Goal: Information Seeking & Learning: Find specific fact

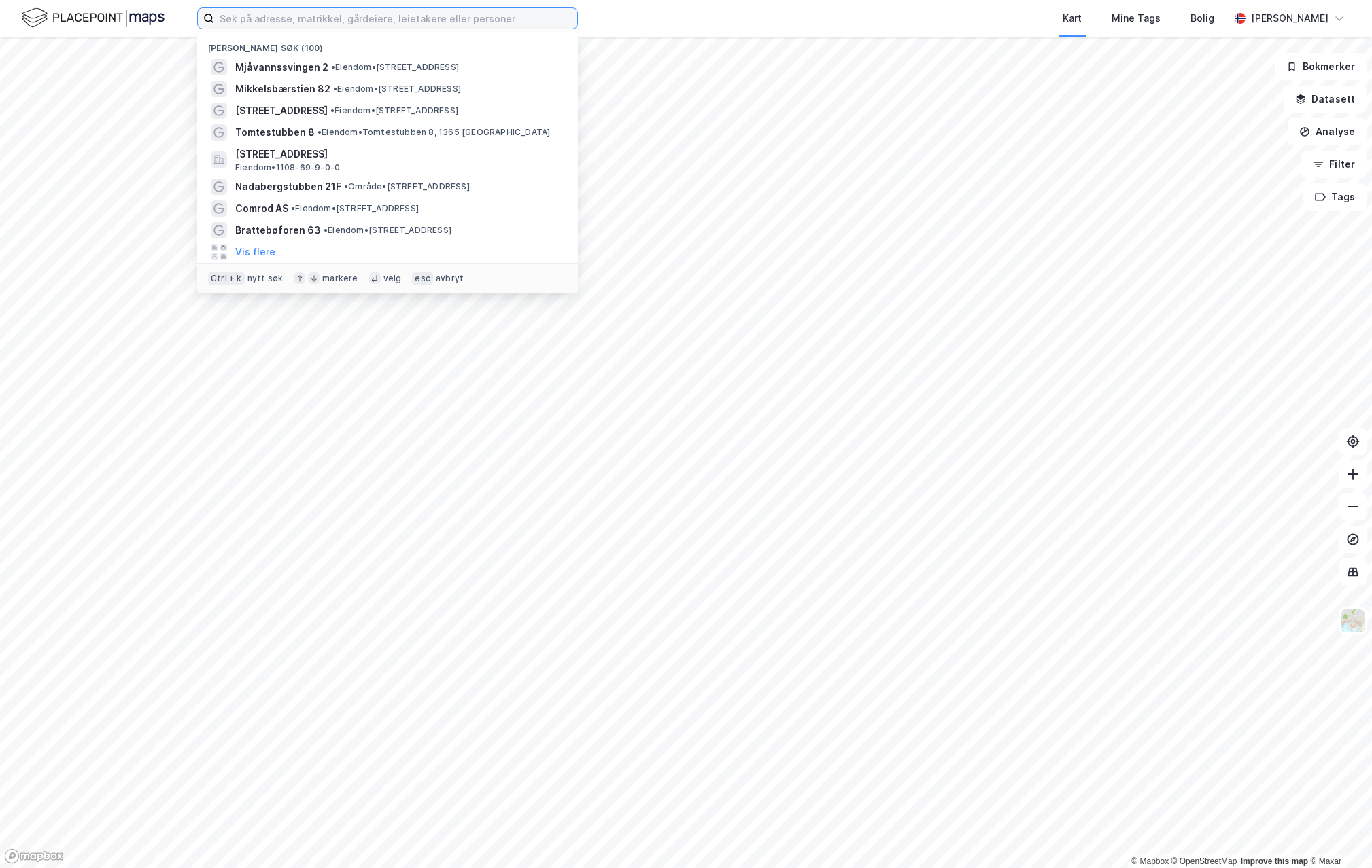
click at [345, 21] on input at bounding box center [395, 18] width 363 height 21
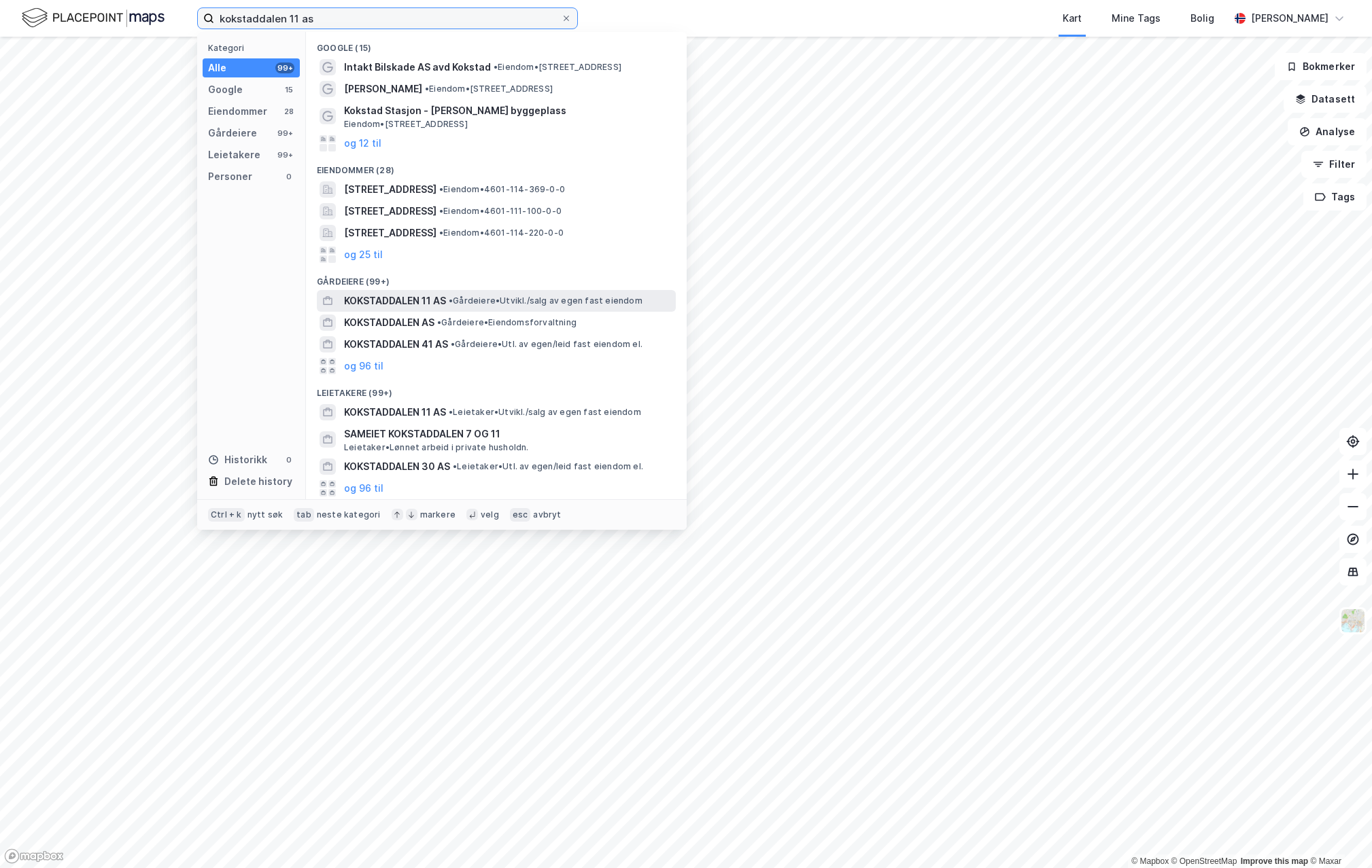
type input "kokstaddalen 11 as"
click at [477, 297] on span "• Gårdeiere • [GEOGRAPHIC_DATA]/salg av egen fast eiendom" at bounding box center [546, 301] width 194 height 11
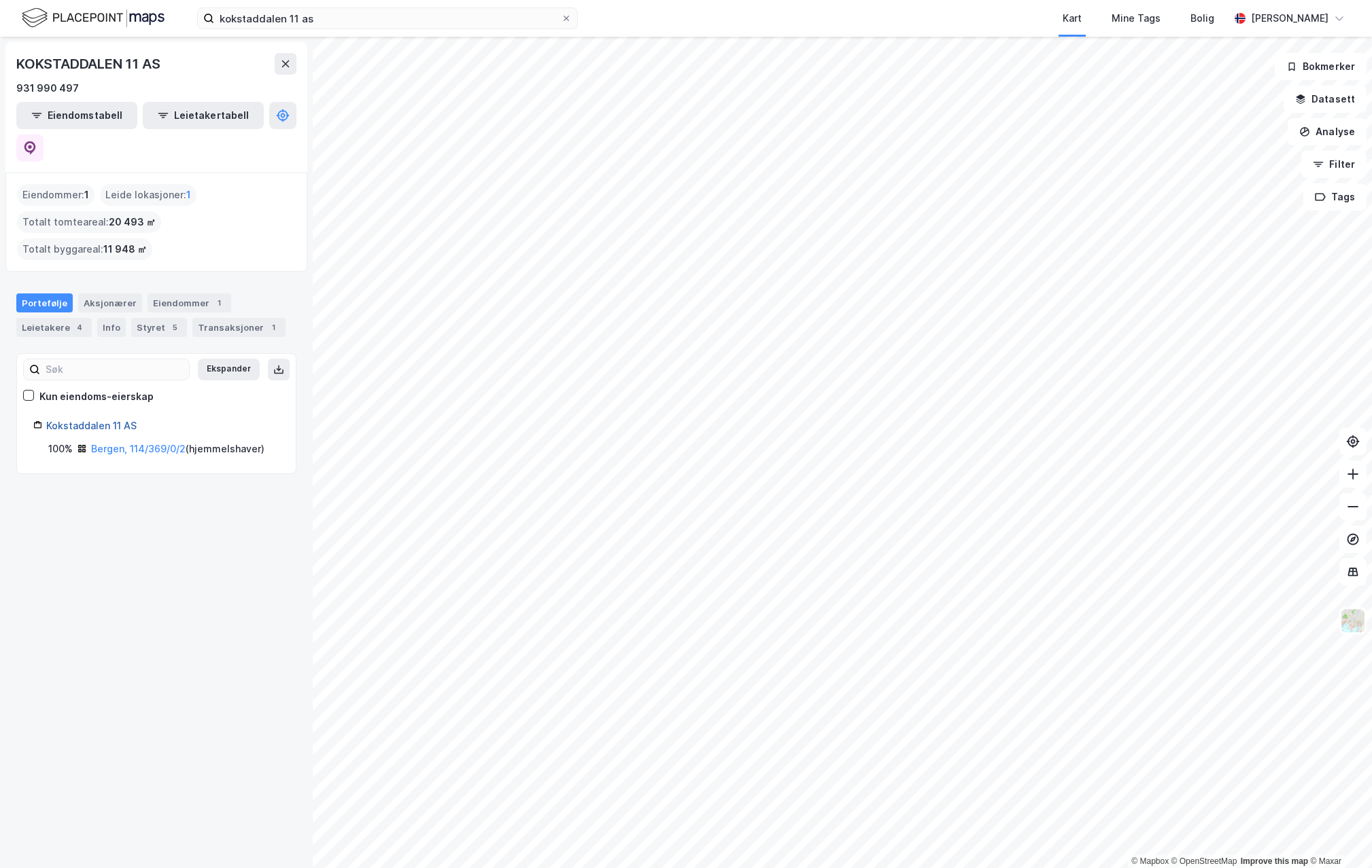
click at [100, 420] on link "Kokstaddalen 11 AS" at bounding box center [91, 426] width 91 height 12
click at [74, 321] on div "4" at bounding box center [80, 327] width 13 height 13
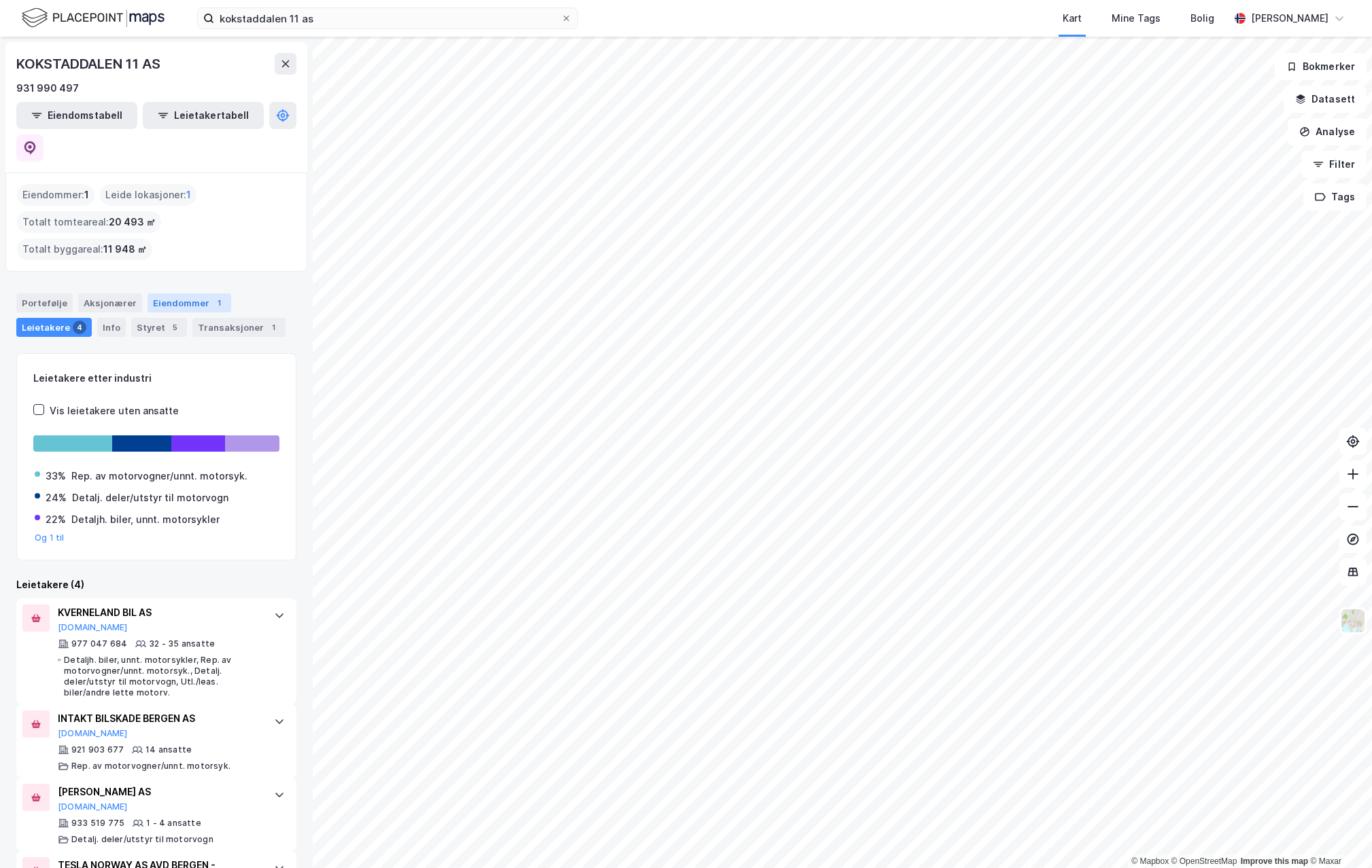
click at [165, 293] on div "Eiendommer 1" at bounding box center [189, 303] width 83 height 19
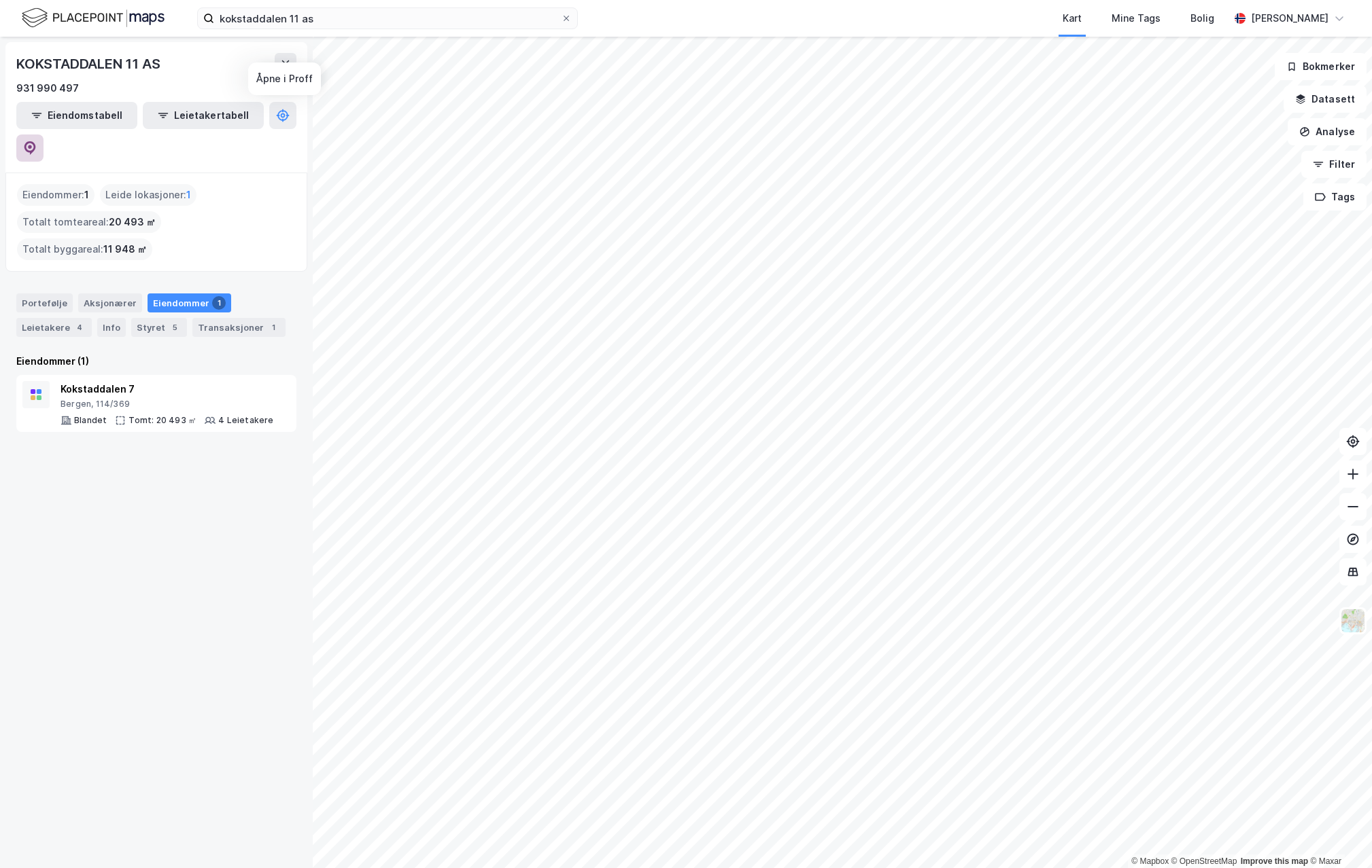
click at [43, 135] on button at bounding box center [29, 148] width 27 height 27
